Goal: Task Accomplishment & Management: Complete application form

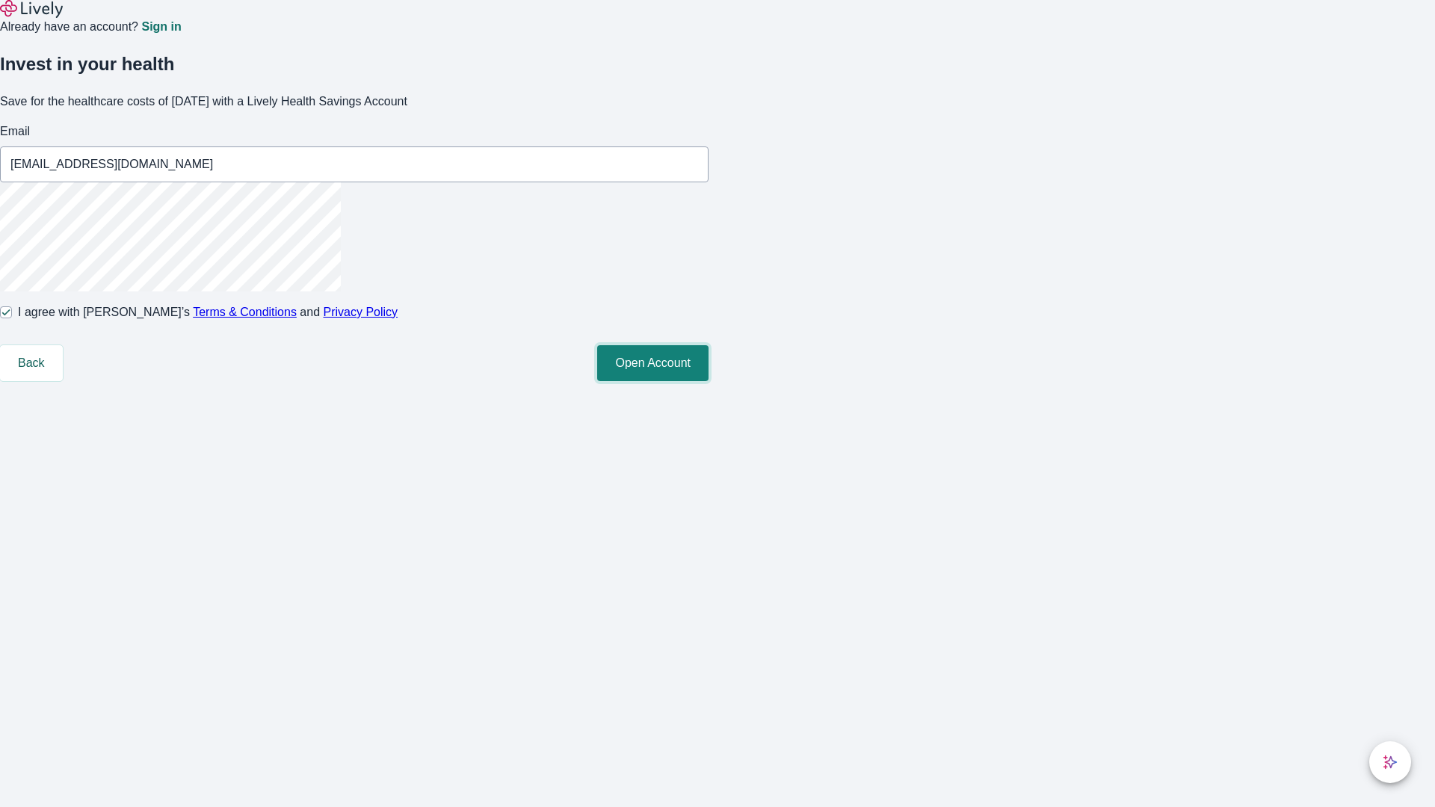
click at [708, 381] on button "Open Account" at bounding box center [652, 363] width 111 height 36
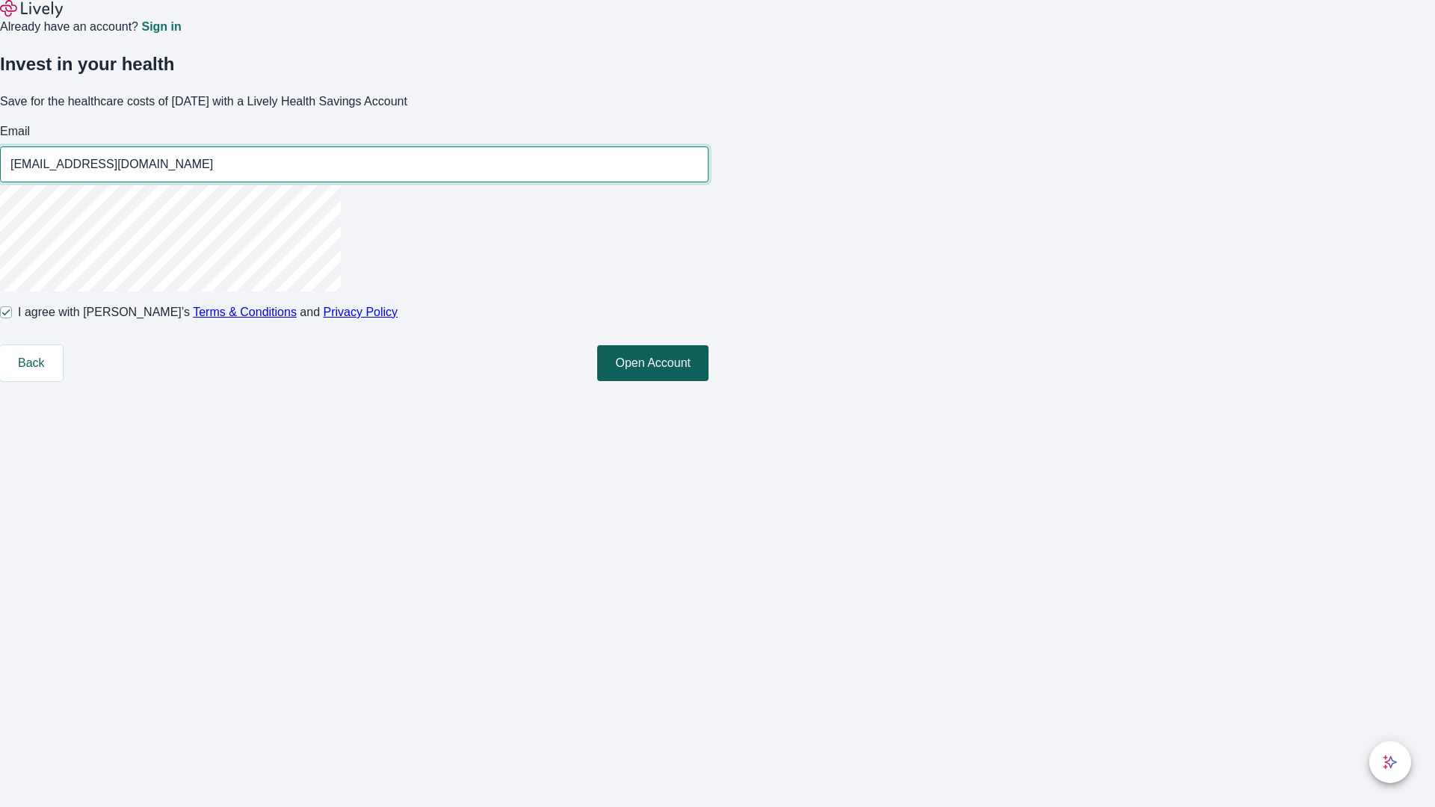
type input "[EMAIL_ADDRESS][DOMAIN_NAME]"
click at [12, 318] on input "I agree with Lively’s Terms & Conditions and Privacy Policy" at bounding box center [6, 312] width 12 height 12
checkbox input "false"
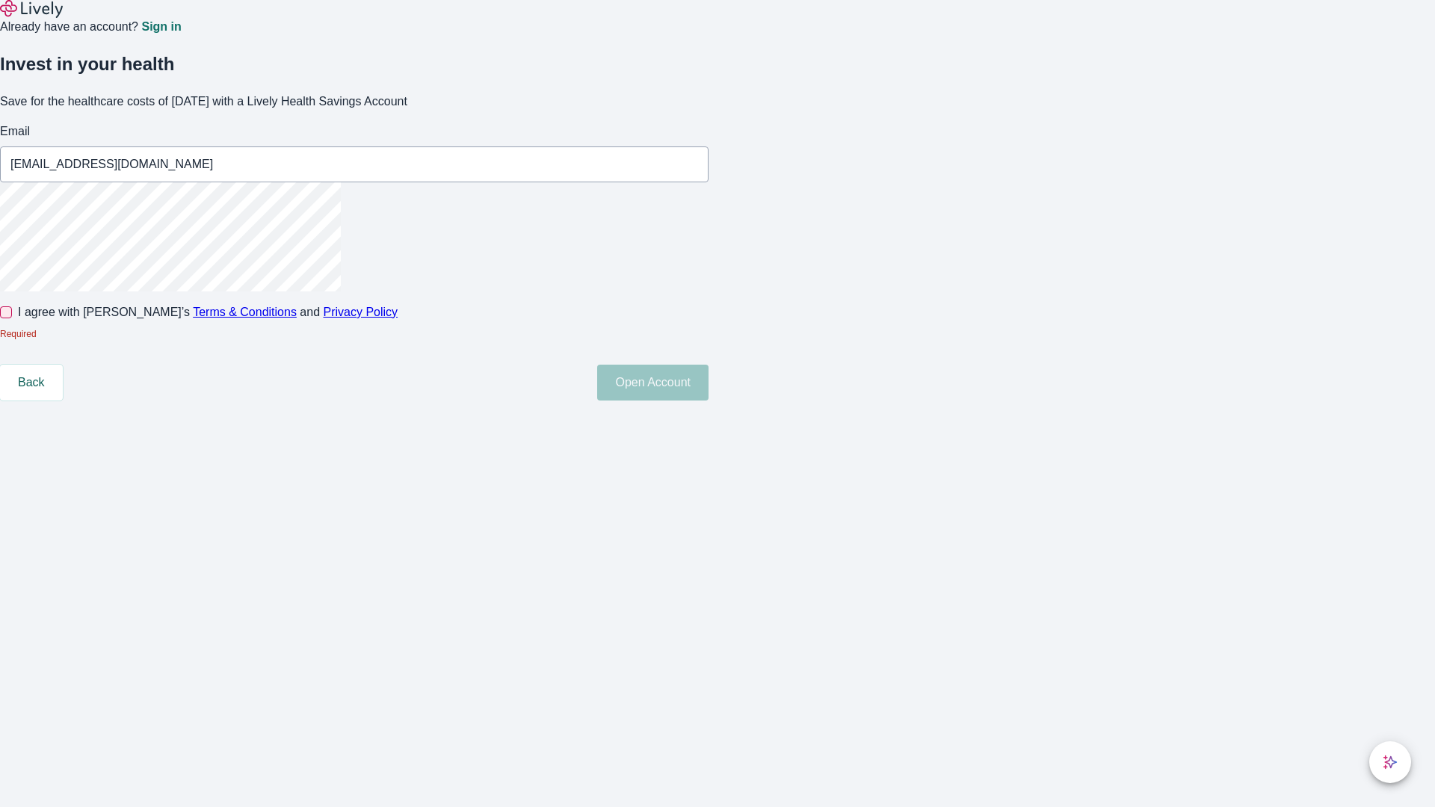
type input "[EMAIL_ADDRESS][DOMAIN_NAME]"
click at [12, 318] on input "I agree with Lively’s Terms & Conditions and Privacy Policy" at bounding box center [6, 312] width 12 height 12
checkbox input "true"
click at [708, 381] on button "Open Account" at bounding box center [652, 363] width 111 height 36
